Goal: Information Seeking & Learning: Find specific fact

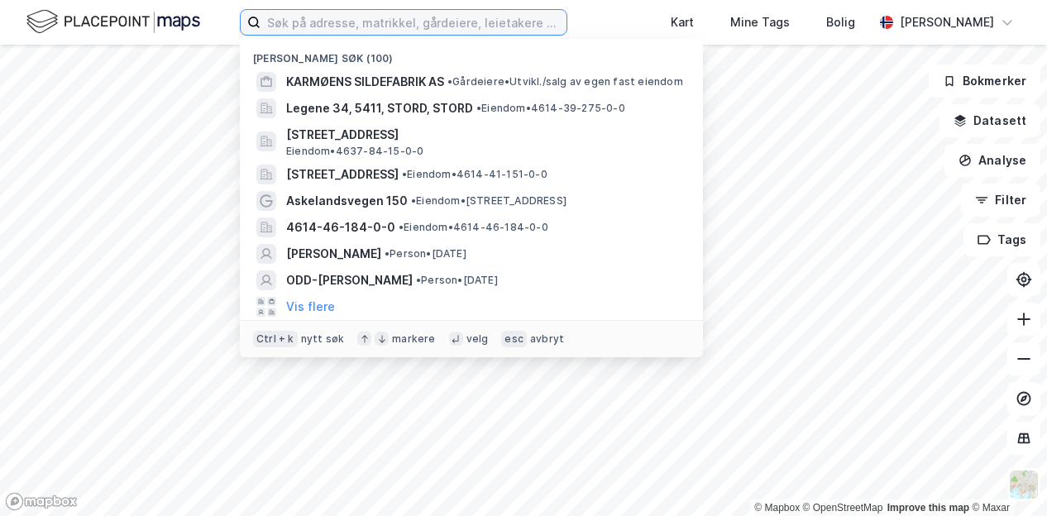
click at [356, 26] on input at bounding box center [413, 22] width 306 height 25
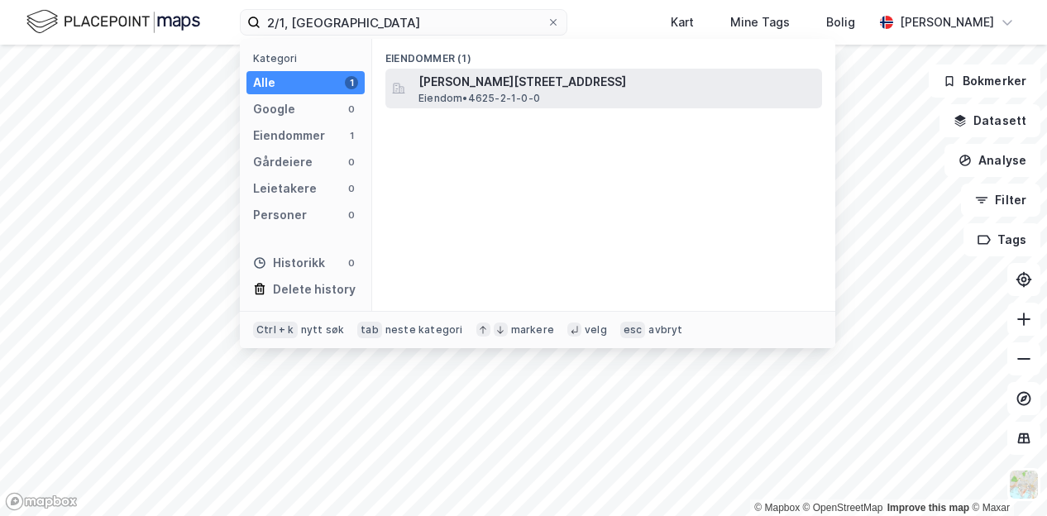
click at [480, 78] on span "[PERSON_NAME][STREET_ADDRESS]" at bounding box center [616, 82] width 397 height 20
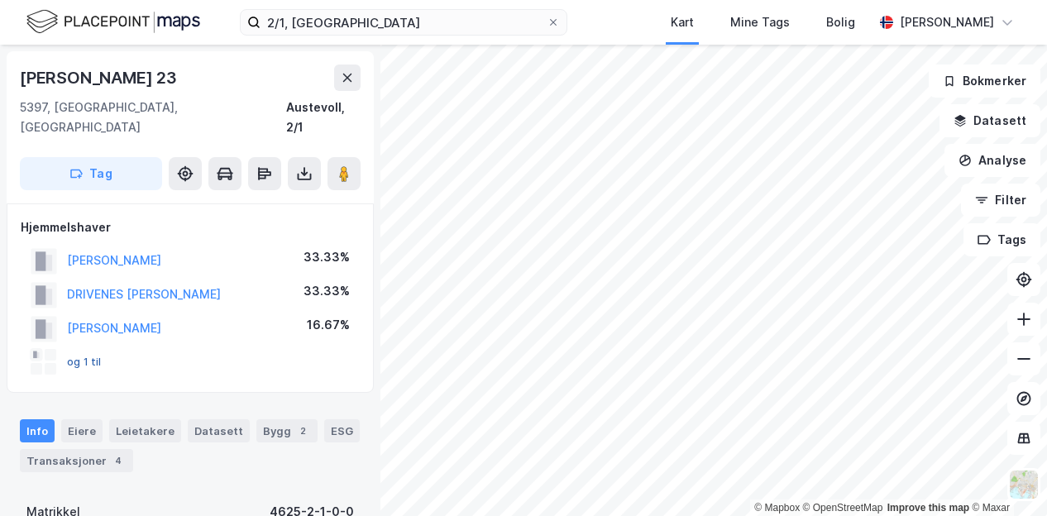
click at [0, 0] on button "og 1 til" at bounding box center [0, 0] width 0 height 0
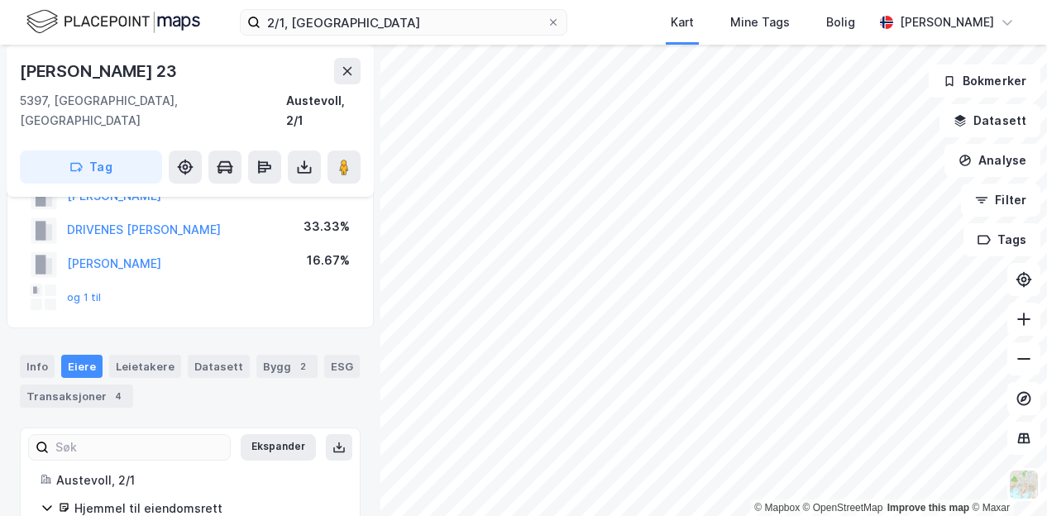
click at [84, 284] on div "og 1 til" at bounding box center [66, 297] width 71 height 26
click at [0, 0] on button "og 1 til" at bounding box center [0, 0] width 0 height 0
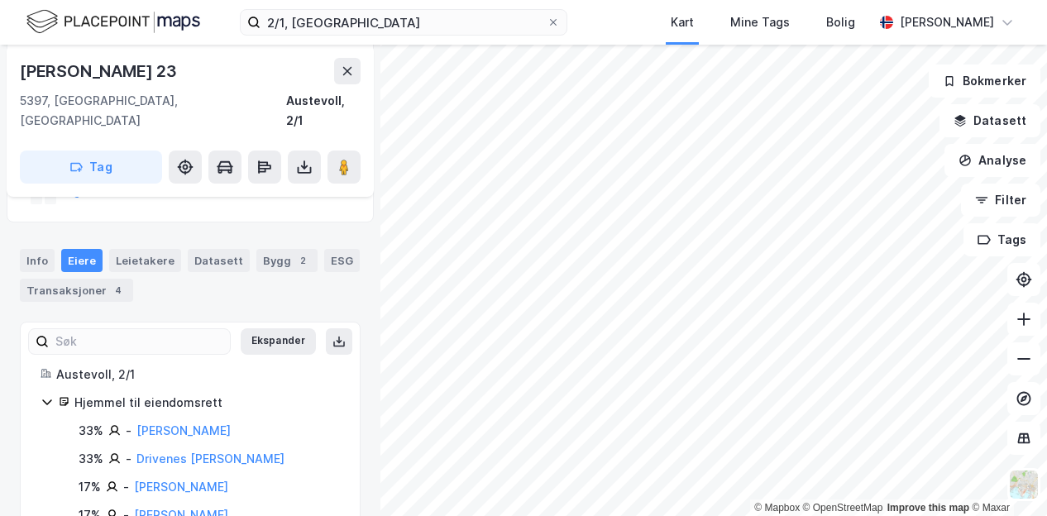
scroll to position [198, 0]
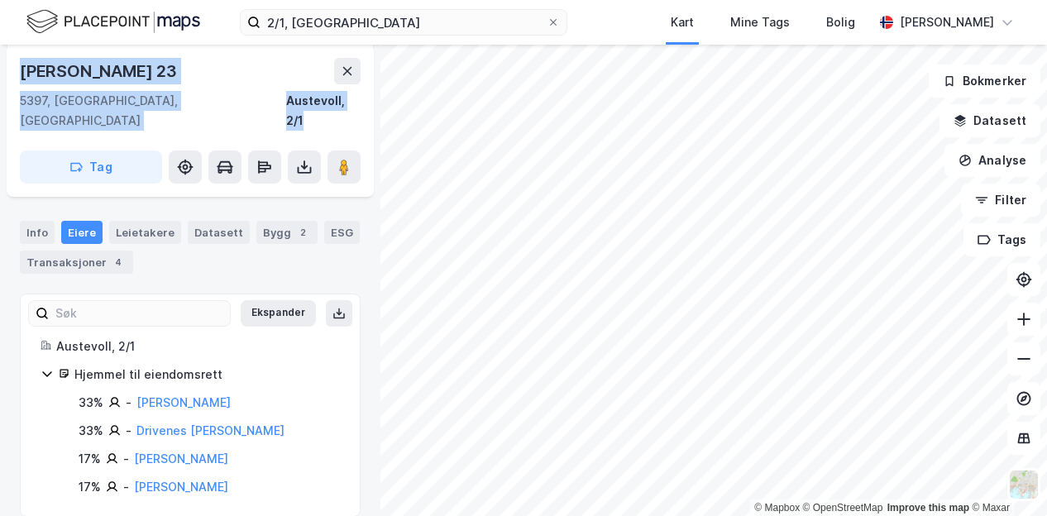
drag, startPoint x: 23, startPoint y: 69, endPoint x: 364, endPoint y: 102, distance: 342.2
click at [364, 102] on div "[PERSON_NAME][STREET_ADDRESS], [GEOGRAPHIC_DATA], 2/1 Tag" at bounding box center [190, 121] width 367 height 152
copy div "[PERSON_NAME][STREET_ADDRESS] Austevoll, 2/1"
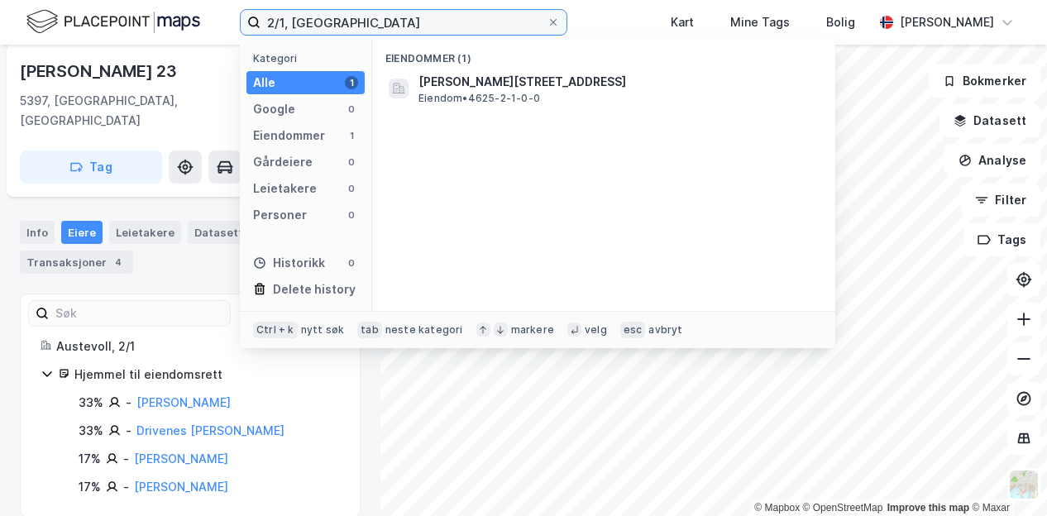
drag, startPoint x: 375, startPoint y: 21, endPoint x: 142, endPoint y: 3, distance: 233.9
click at [142, 3] on div "2/1, austevoll Kategori Alle 1 Google 0 Eiendommer 1 Gårdeiere 0 Leietakere 0 P…" at bounding box center [523, 22] width 1047 height 45
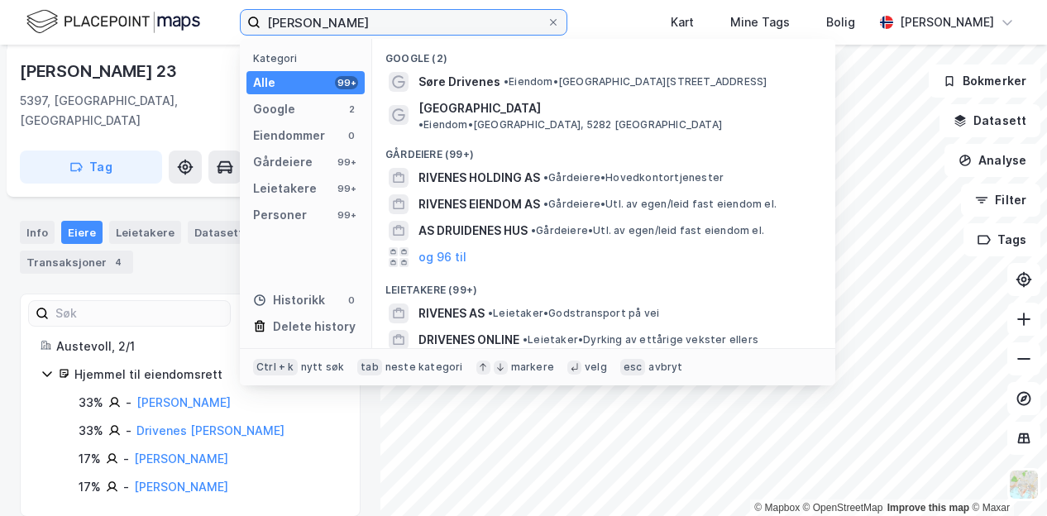
click at [331, 27] on input "[PERSON_NAME]" at bounding box center [403, 22] width 286 height 25
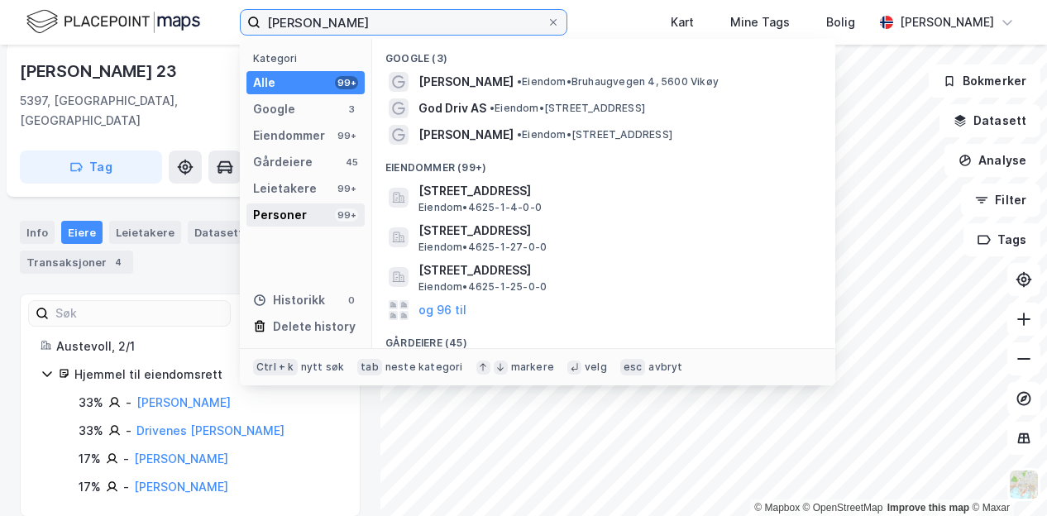
type input "[PERSON_NAME]"
click at [327, 217] on div "Personer 99+" at bounding box center [305, 214] width 118 height 23
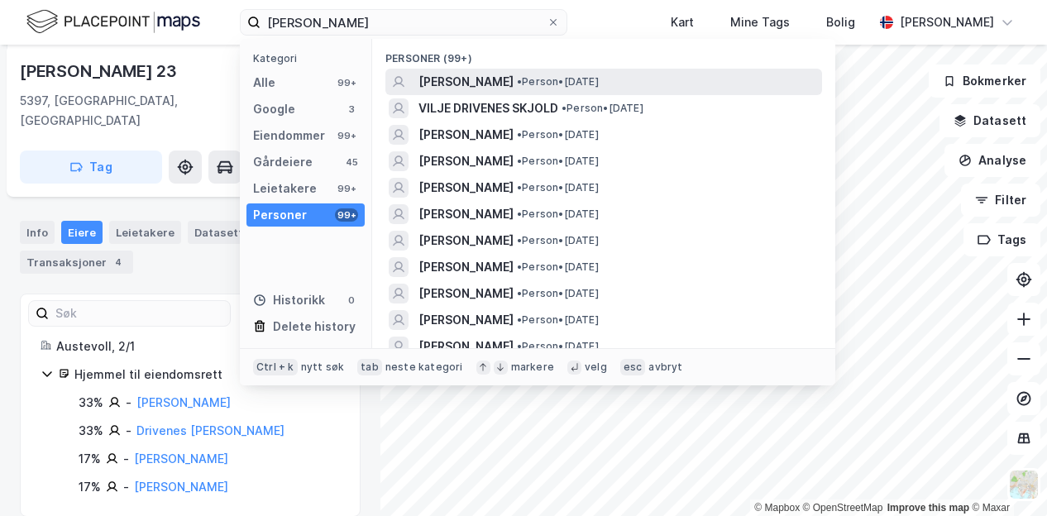
click at [599, 80] on span "• Person • [DATE]" at bounding box center [558, 81] width 82 height 13
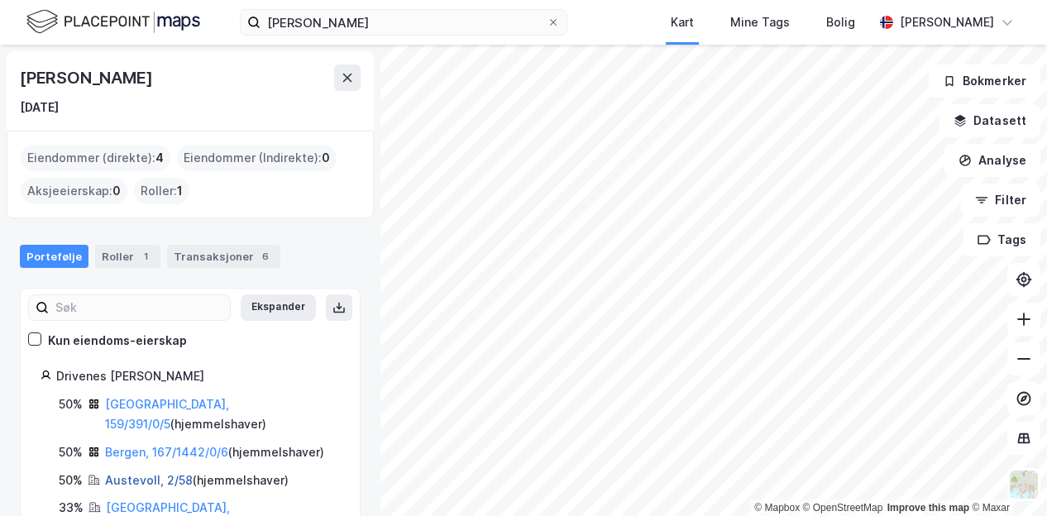
click at [165, 473] on link "Austevoll, 2/58" at bounding box center [149, 480] width 88 height 14
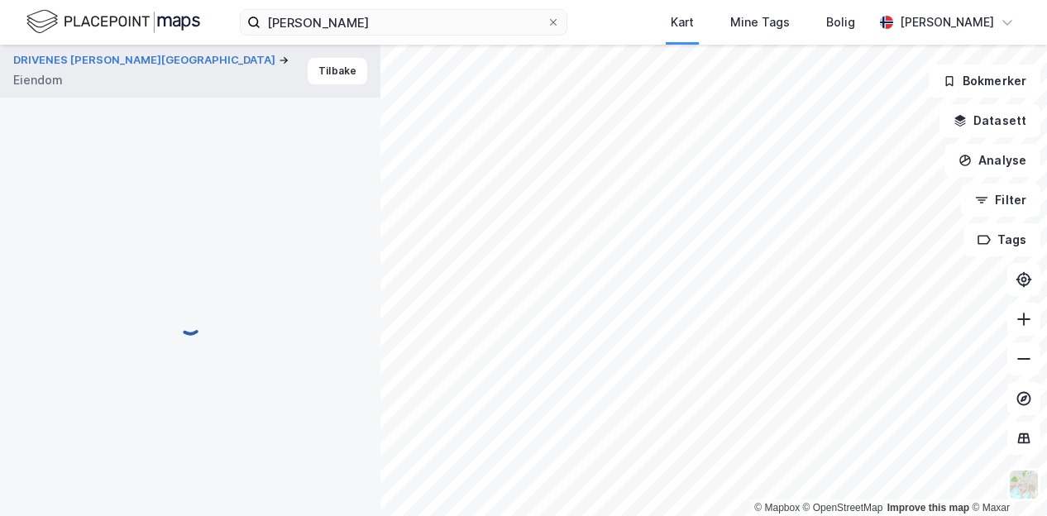
scroll to position [198, 0]
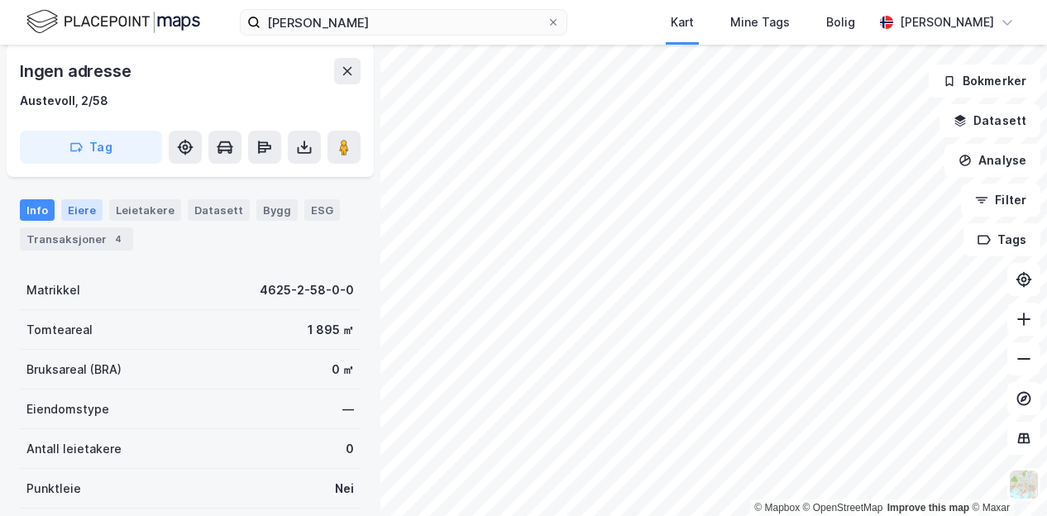
click at [80, 210] on div "Eiere" at bounding box center [81, 209] width 41 height 21
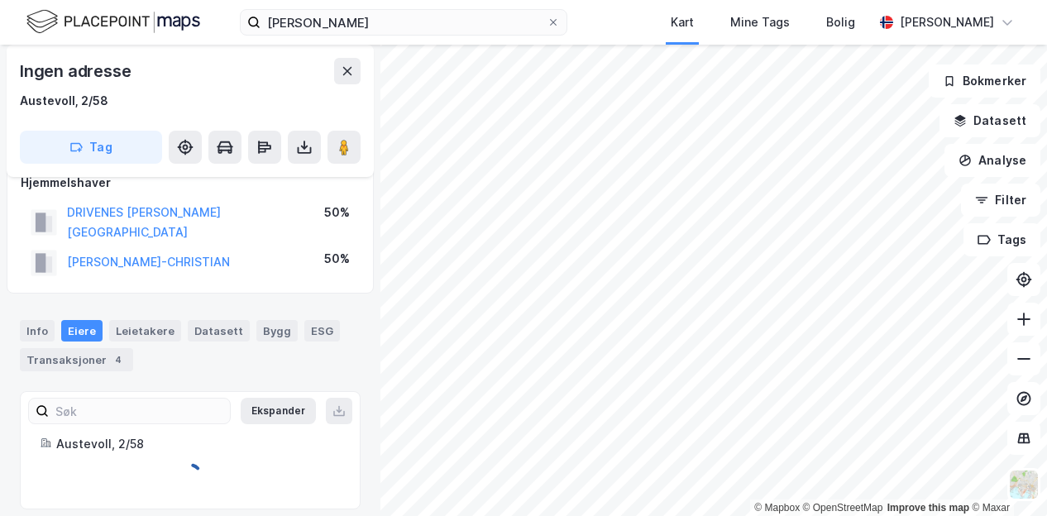
scroll to position [127, 0]
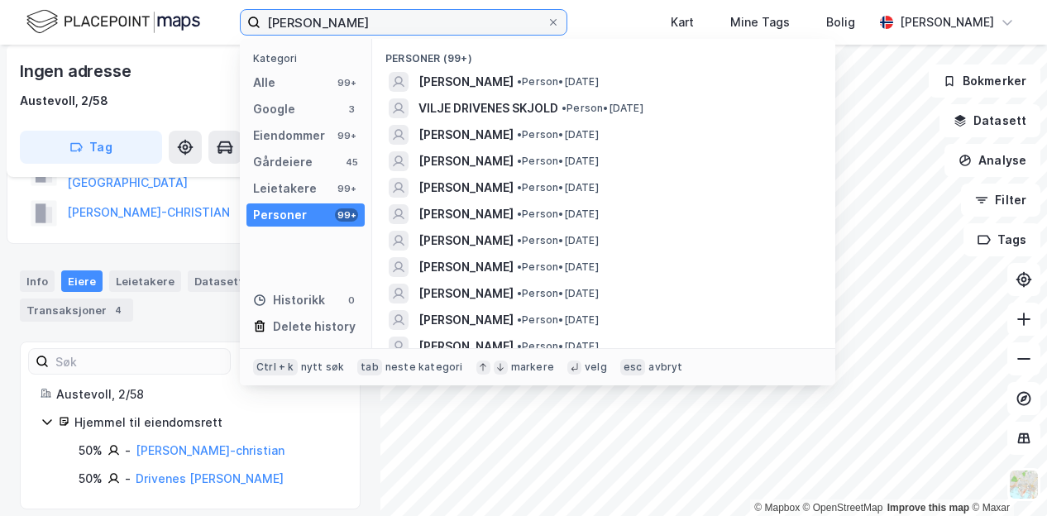
drag, startPoint x: 394, startPoint y: 24, endPoint x: 193, endPoint y: 31, distance: 200.2
click at [193, 31] on div "[PERSON_NAME] Kategori Alle 99+ Google 3 Eiendommer 99+ Gårdeiere 45 Leietakere…" at bounding box center [523, 22] width 1047 height 45
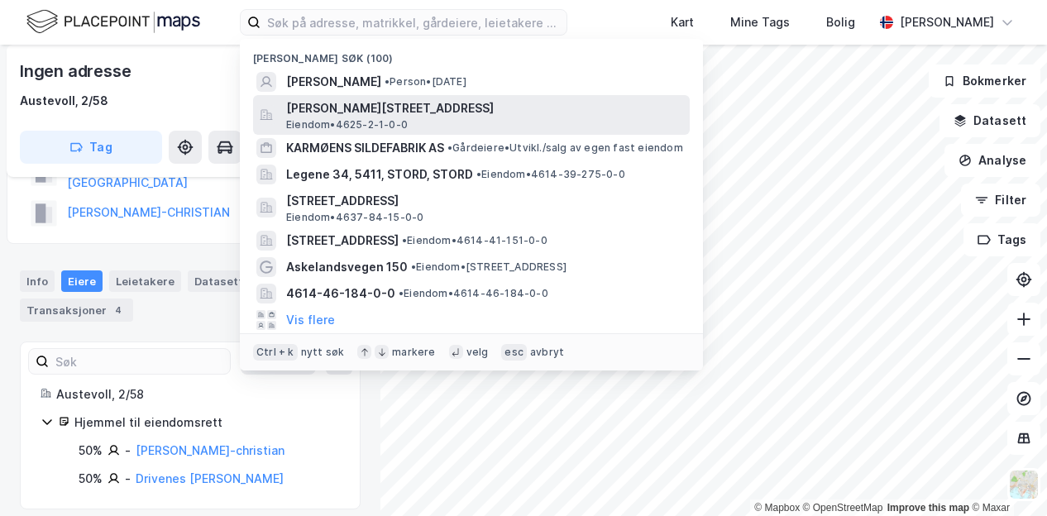
click at [399, 112] on span "[PERSON_NAME][STREET_ADDRESS]" at bounding box center [484, 108] width 397 height 20
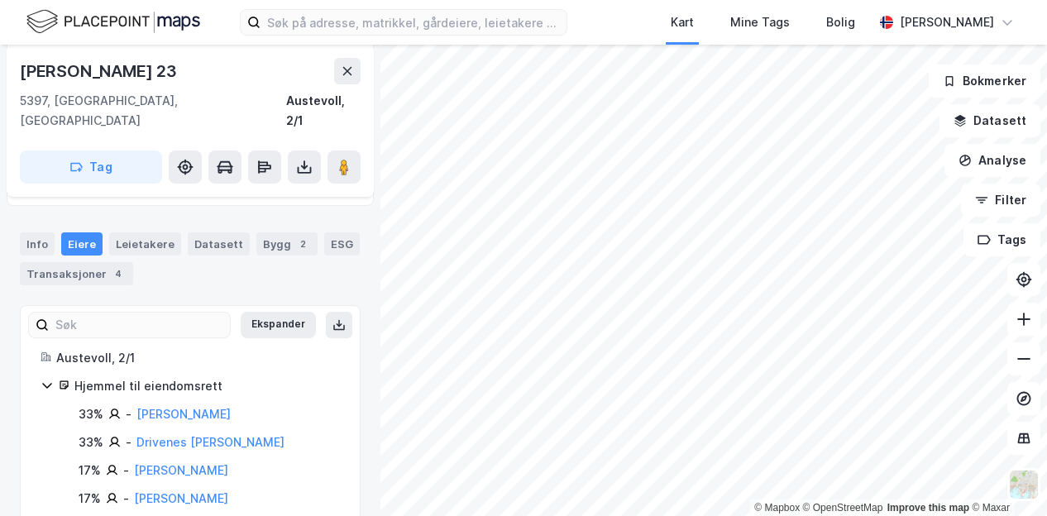
scroll to position [198, 0]
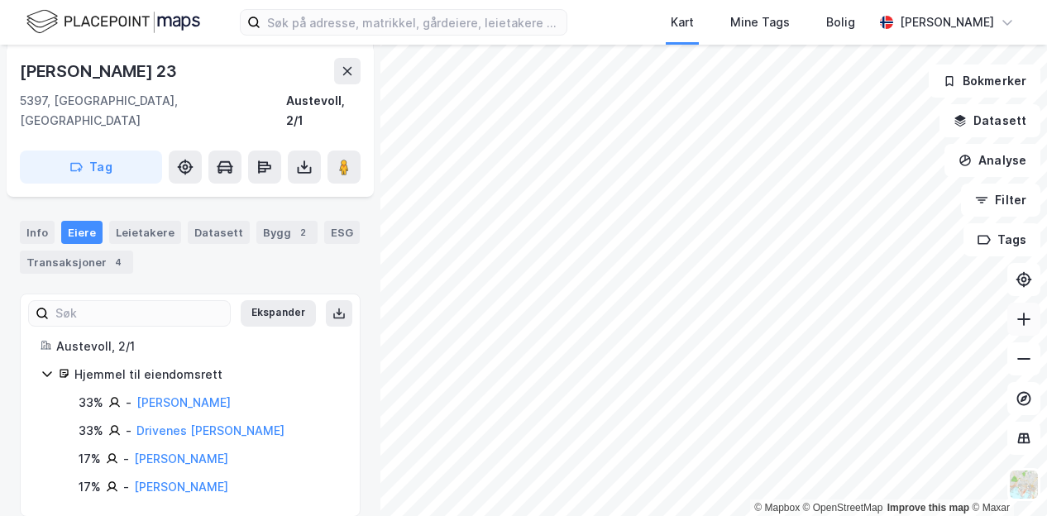
click at [1030, 319] on icon at bounding box center [1023, 319] width 17 height 17
click at [1030, 323] on icon at bounding box center [1023, 319] width 17 height 17
